Goal: Use online tool/utility: Utilize a website feature to perform a specific function

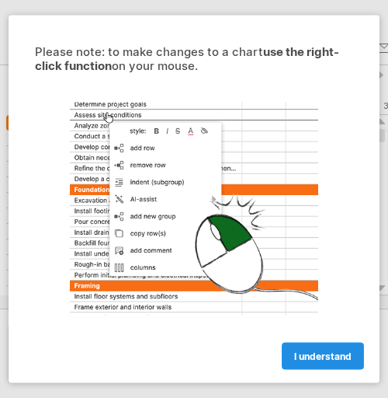
click at [317, 353] on span "I understand" at bounding box center [322, 356] width 57 height 12
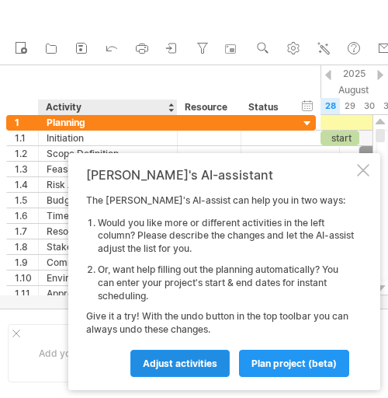
click at [173, 366] on span "Adjust activities" at bounding box center [180, 363] width 75 height 12
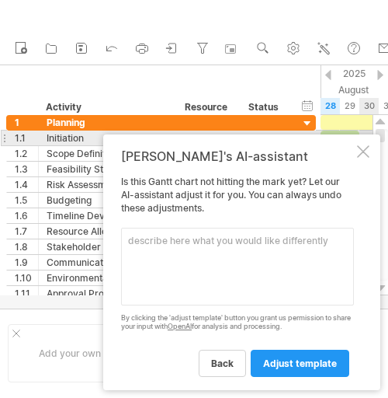
click at [361, 155] on div at bounding box center [363, 151] width 12 height 12
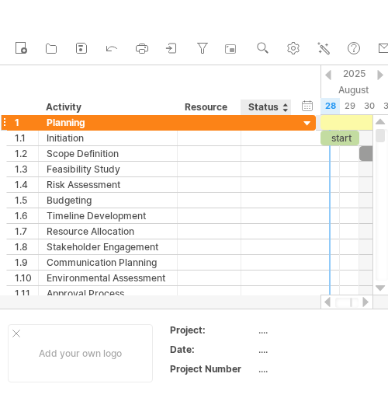
click at [304, 122] on div at bounding box center [308, 124] width 15 height 15
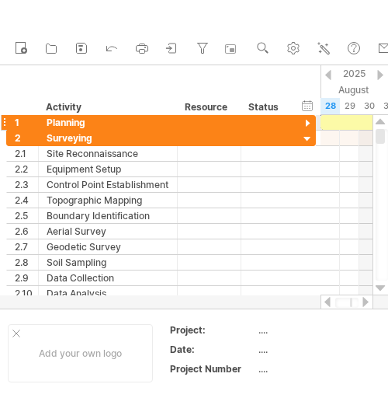
click at [310, 123] on div at bounding box center [308, 124] width 15 height 15
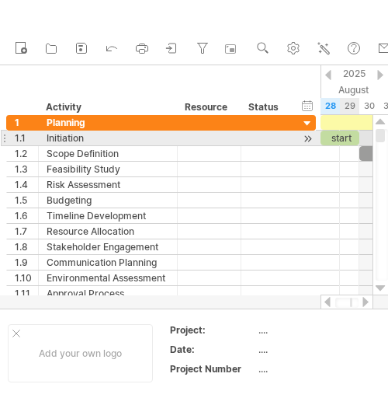
click at [349, 138] on div "start" at bounding box center [340, 137] width 39 height 15
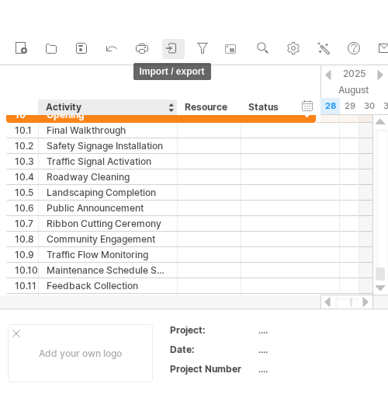
click at [183, 57] on link "import / export" at bounding box center [173, 49] width 23 height 20
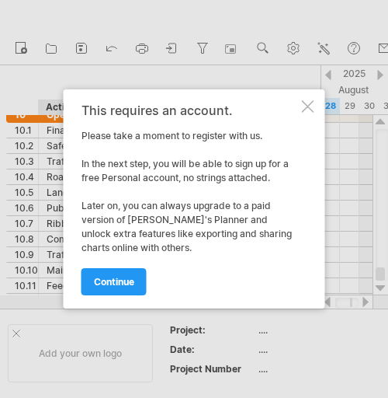
drag, startPoint x: 136, startPoint y: 22, endPoint x: 123, endPoint y: 23, distance: 13.2
click at [134, 22] on div at bounding box center [194, 199] width 388 height 398
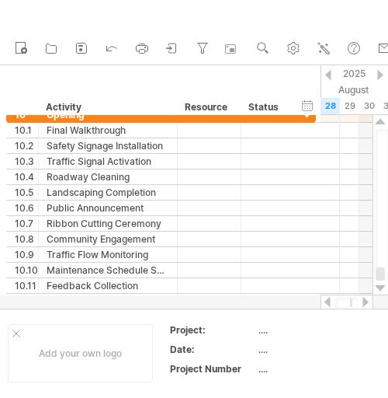
click at [203, 26] on div "clear filter reapply filter" at bounding box center [253, 16] width 507 height 33
